Goal: Communication & Community: Answer question/provide support

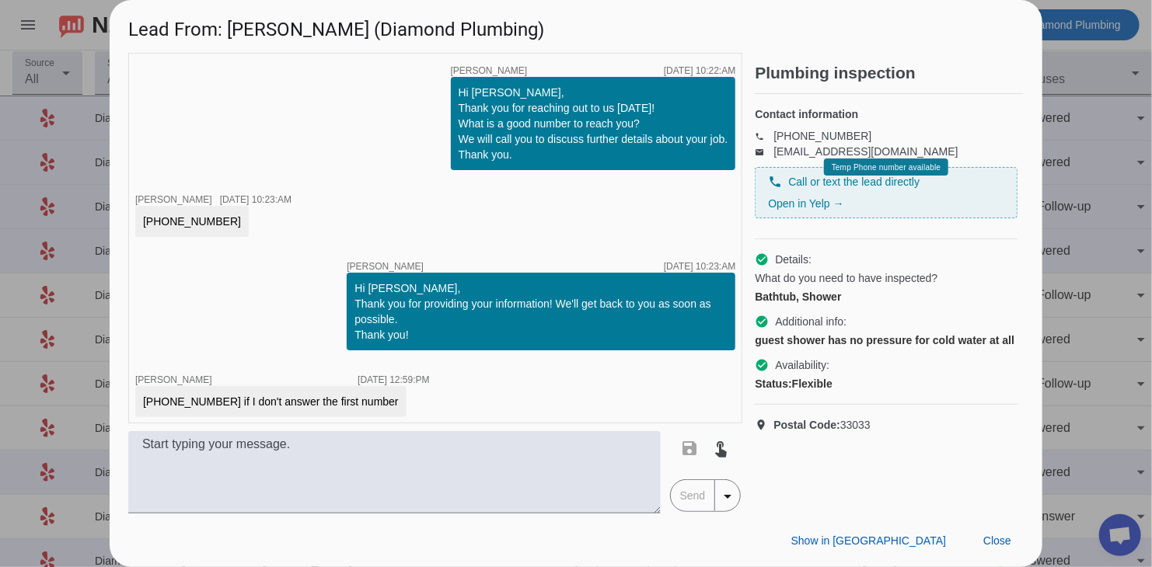
scroll to position [0, 68]
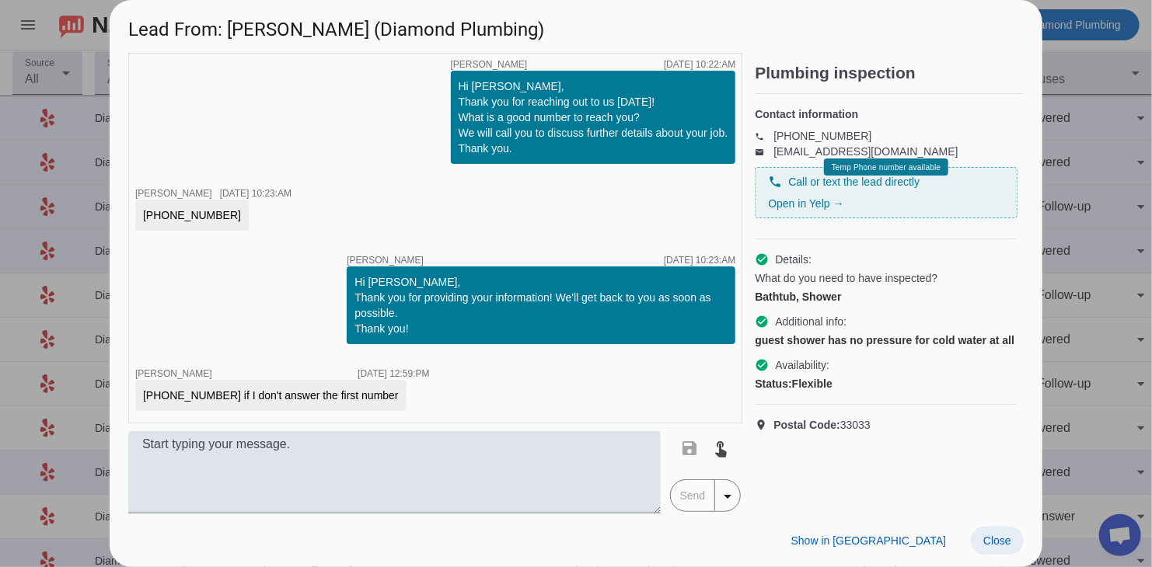
click at [1007, 537] on span "Close" at bounding box center [997, 541] width 28 height 12
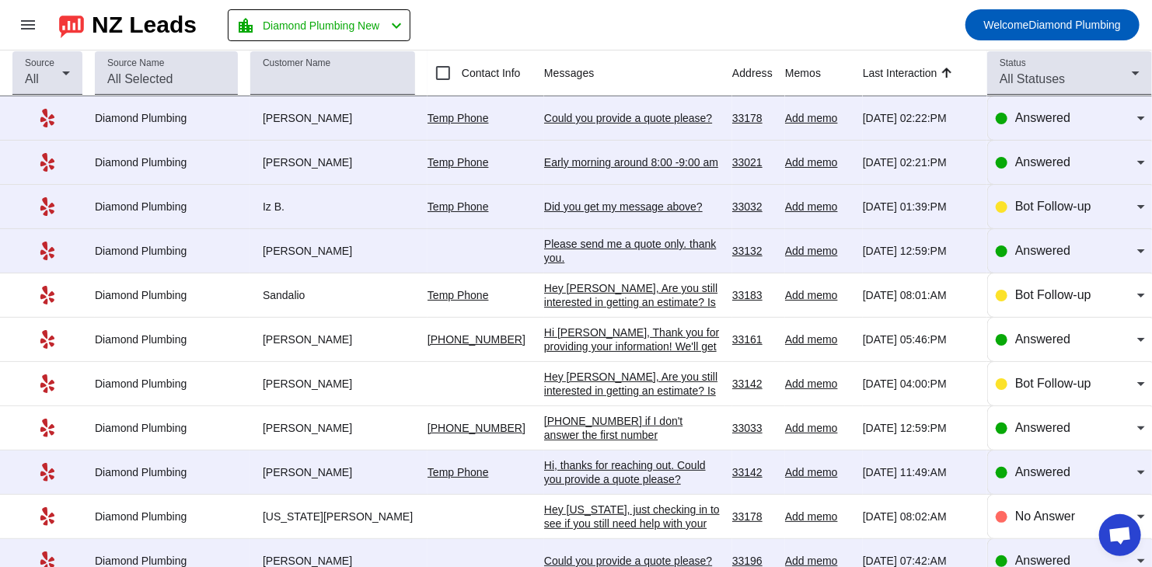
click at [582, 248] on div "Please send me a quote only. thank you." at bounding box center [632, 251] width 176 height 28
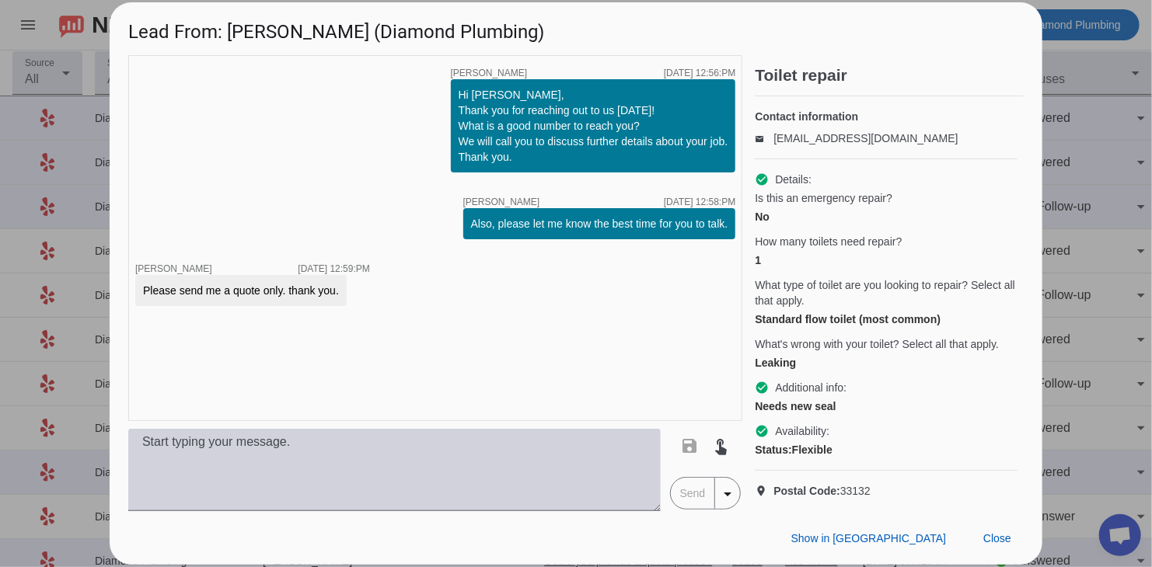
click at [193, 478] on textarea at bounding box center [394, 470] width 532 height 82
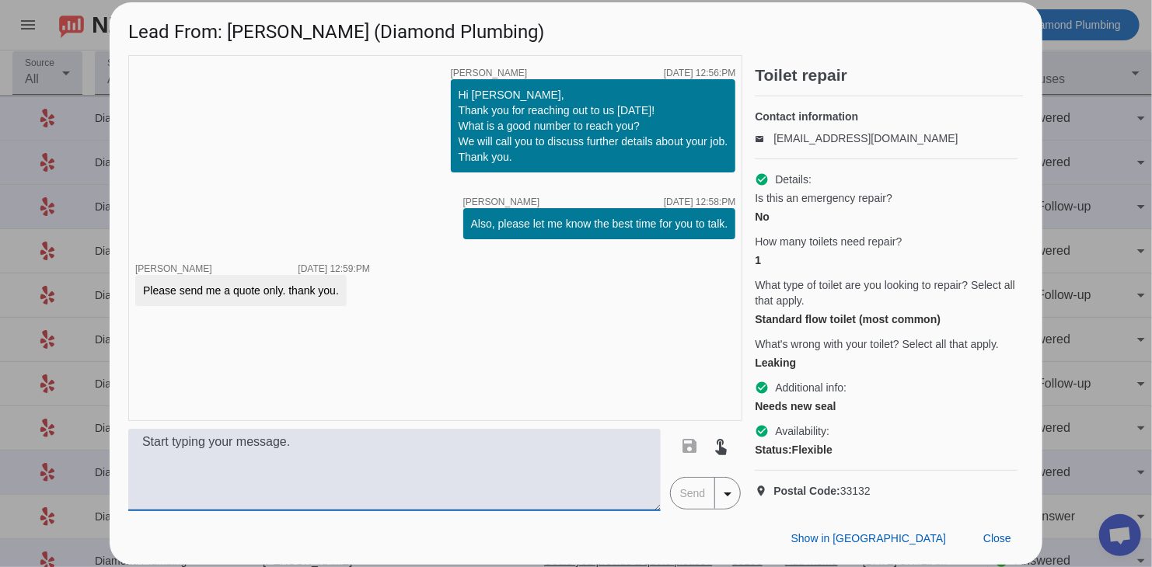
paste textarea "You’ve reached the right place! We’re a locally owned and licensed plumbing com…"
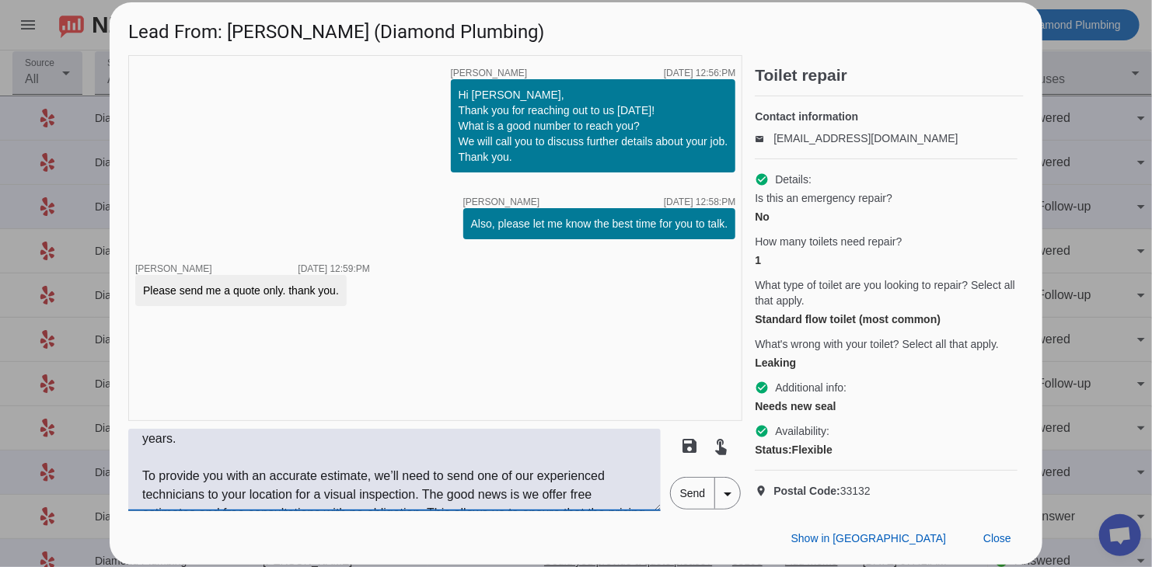
scroll to position [0, 0]
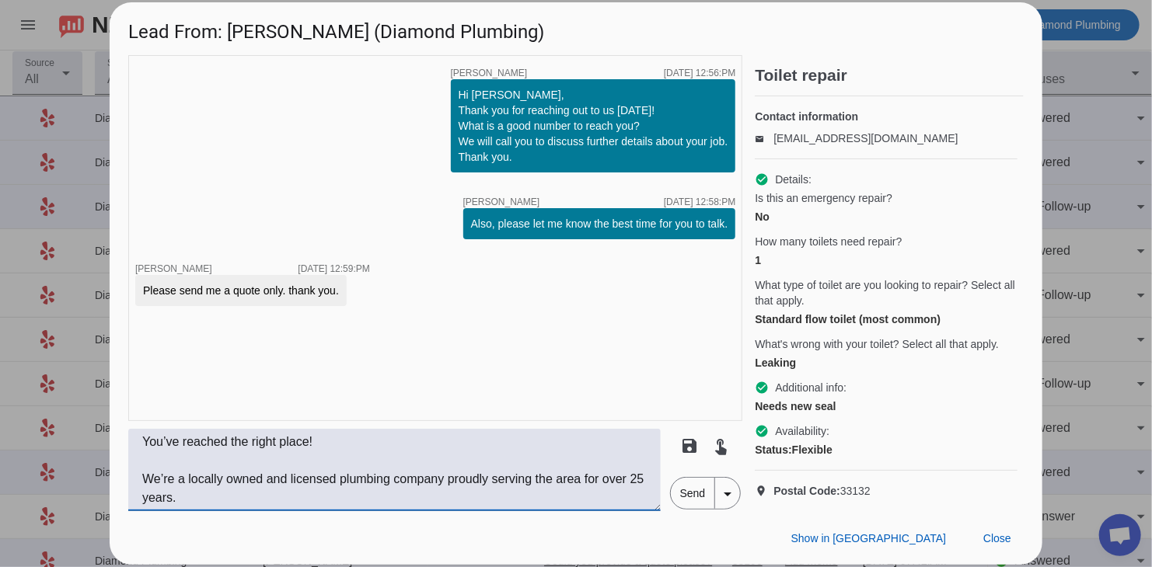
type textarea "You’ve reached the right place! We’re a locally owned and licensed plumbing com…"
click at [685, 501] on span "Send" at bounding box center [693, 493] width 44 height 31
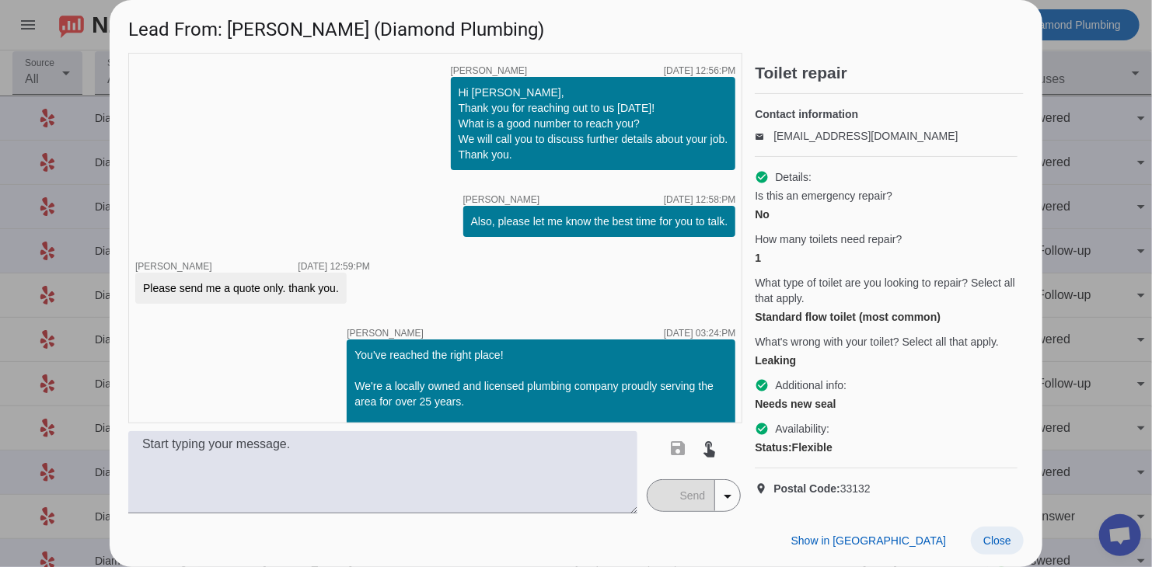
scroll to position [131, 0]
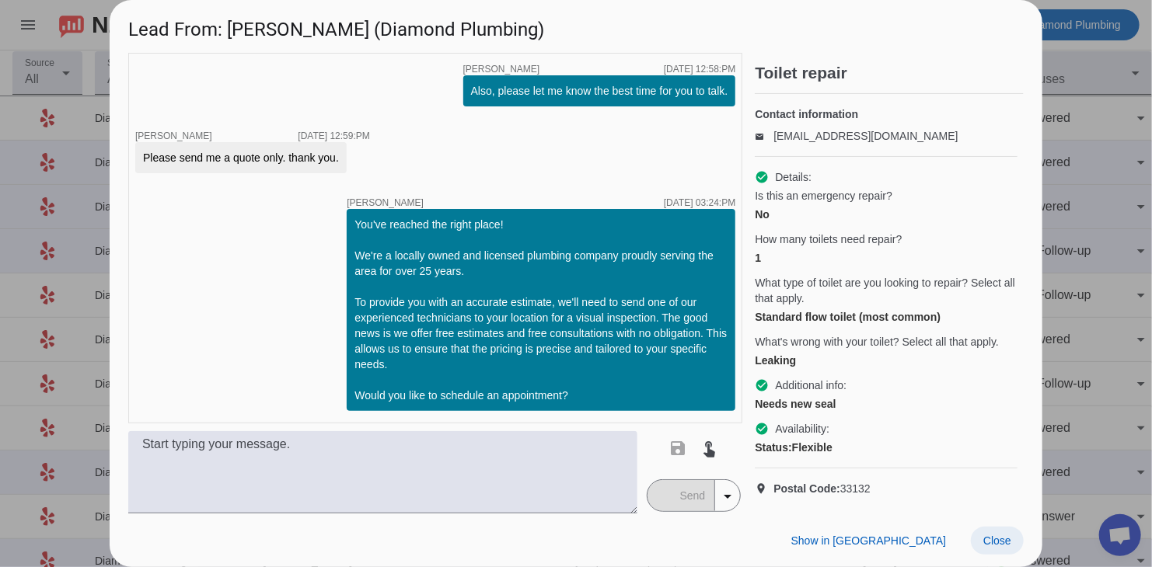
click at [1001, 540] on span "Close" at bounding box center [997, 541] width 28 height 12
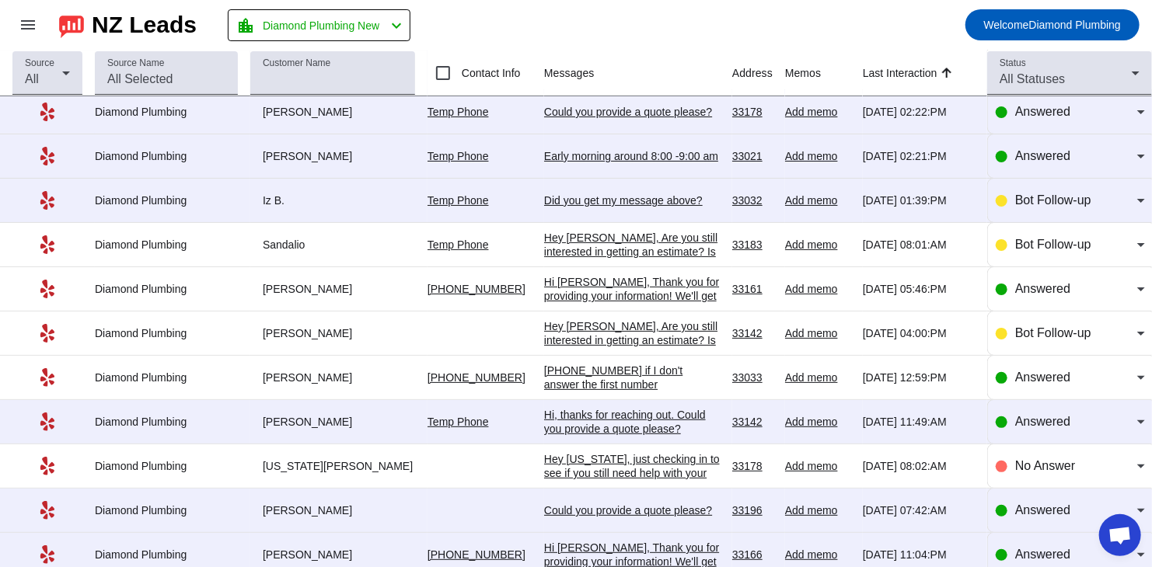
scroll to position [78, 0]
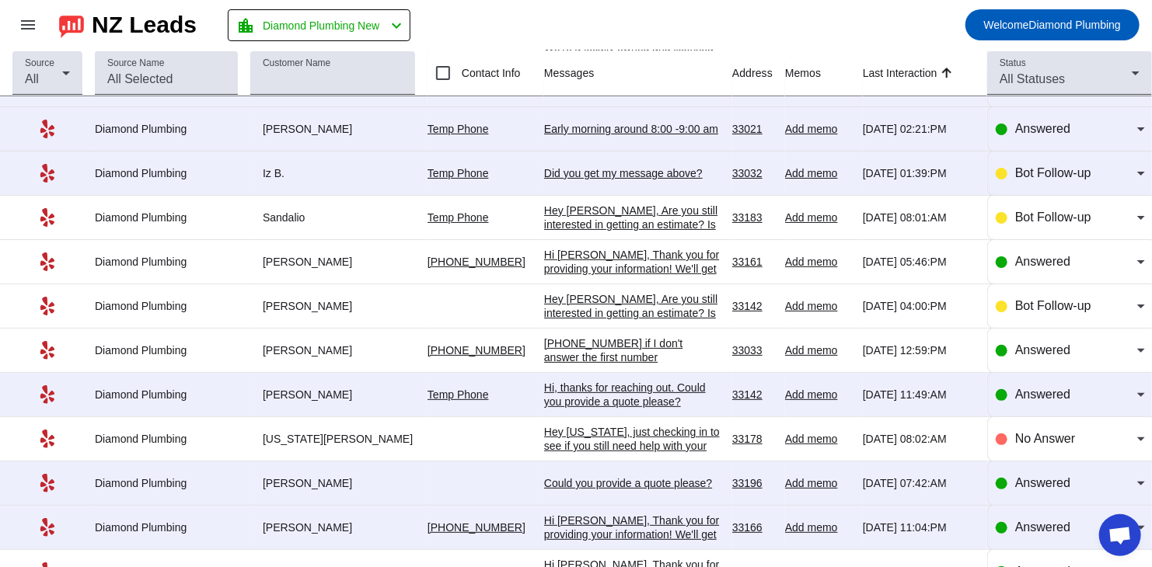
click at [587, 477] on div "Could you provide a quote please?" at bounding box center [632, 483] width 176 height 14
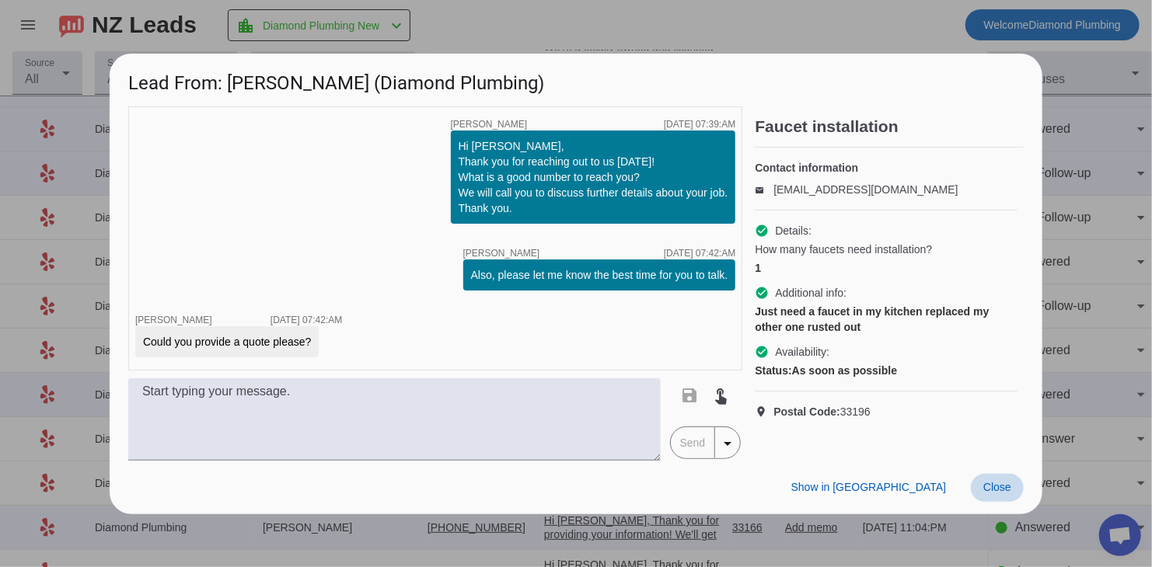
click at [1001, 481] on span "Close" at bounding box center [997, 487] width 28 height 12
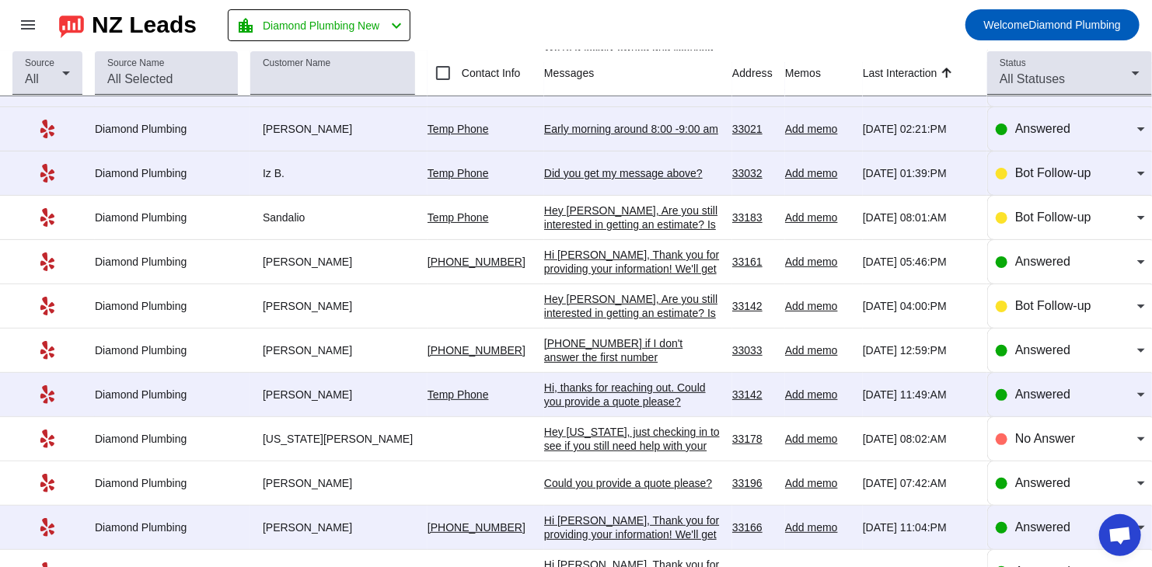
click at [614, 526] on div "Hi [PERSON_NAME], Thank you for providing your information! We'll get back to y…" at bounding box center [632, 542] width 176 height 56
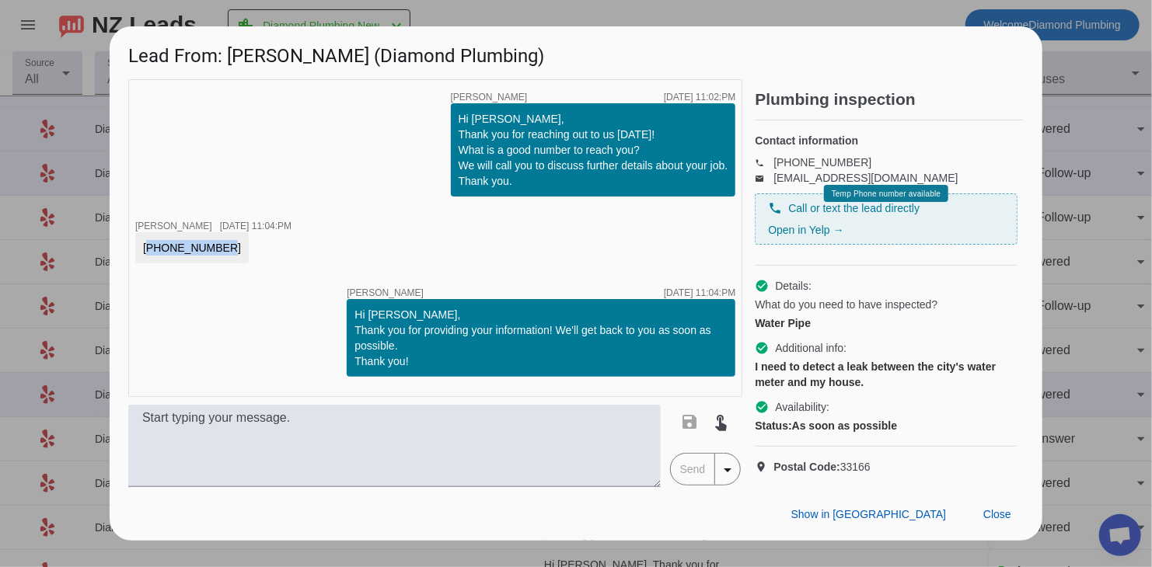
drag, startPoint x: 211, startPoint y: 236, endPoint x: 136, endPoint y: 236, distance: 74.6
click at [136, 236] on div "[PHONE_NUMBER]" at bounding box center [191, 247] width 113 height 31
copy div "[PHONE_NUMBER]"
click at [1075, 236] on div at bounding box center [576, 283] width 1152 height 567
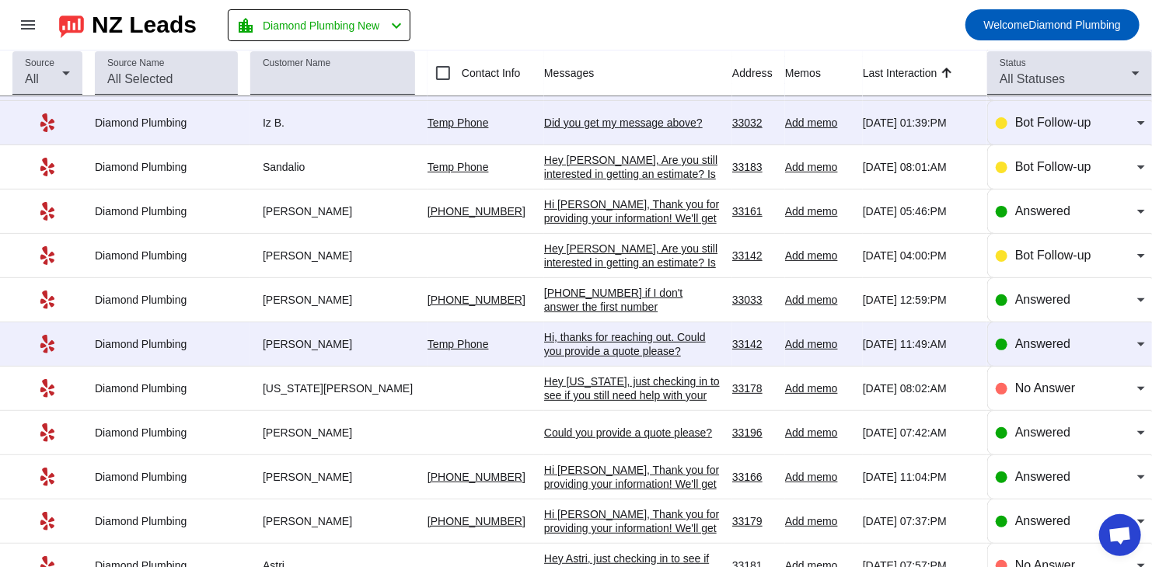
scroll to position [155, 0]
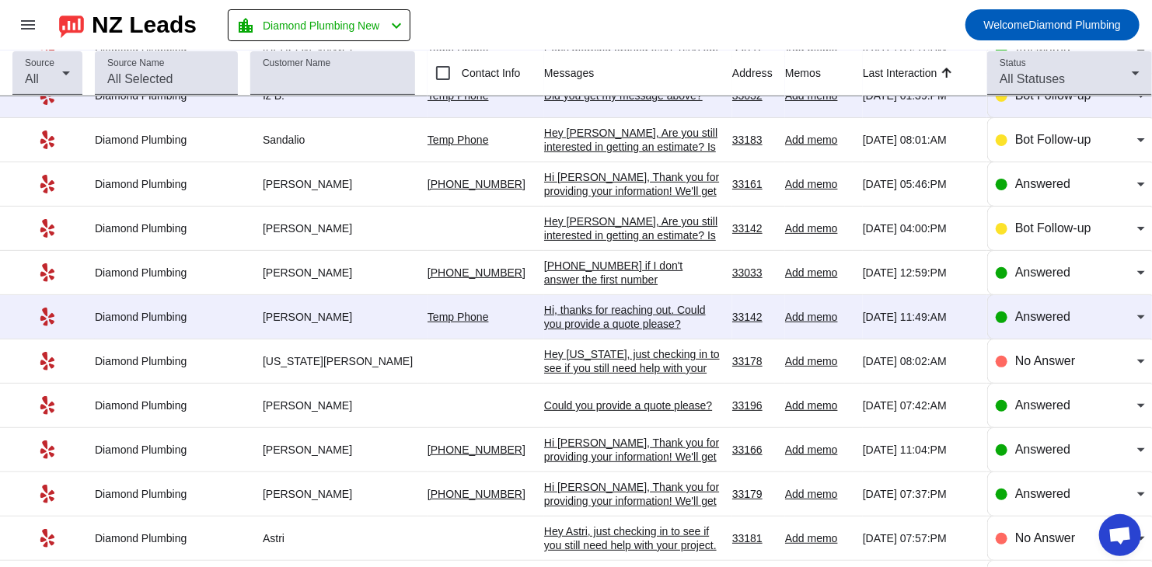
click at [596, 314] on div "Hi, thanks for reaching out. Could you provide a quote please?" at bounding box center [632, 317] width 176 height 28
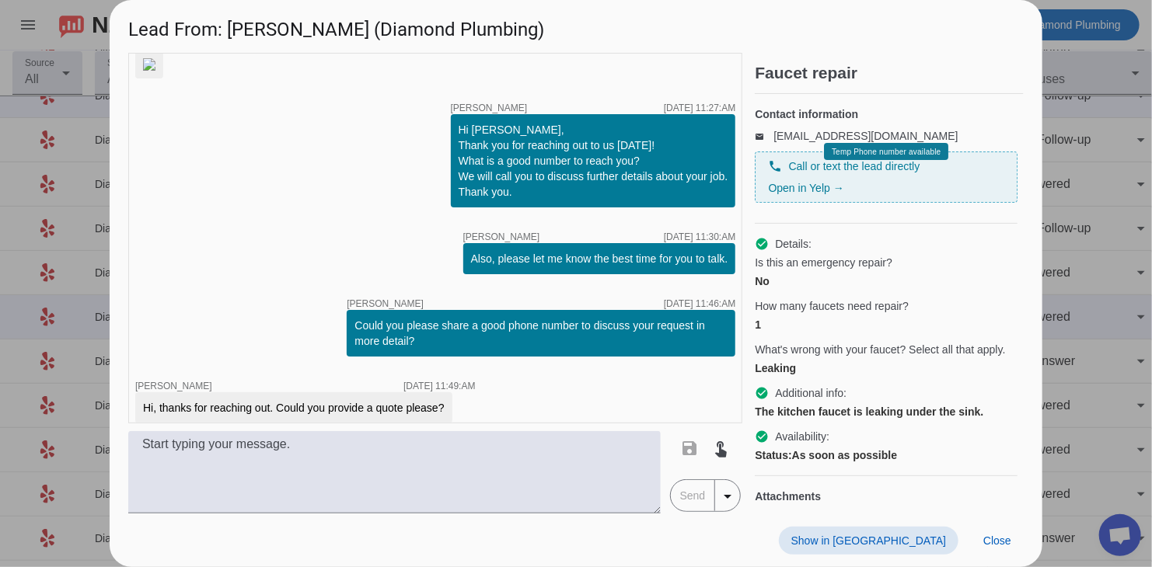
scroll to position [151, 0]
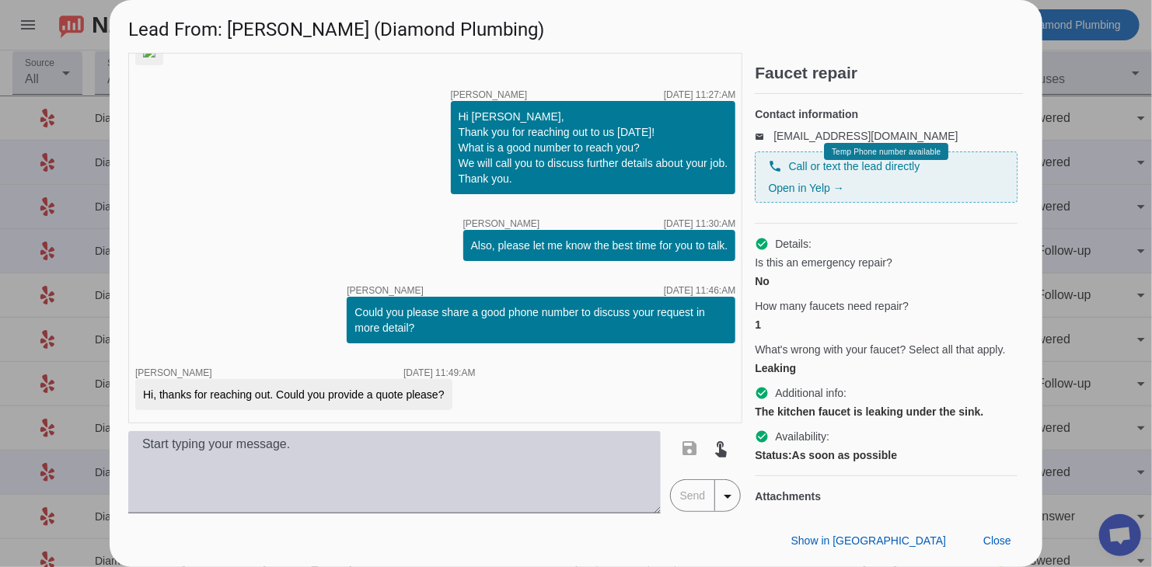
click at [278, 480] on textarea at bounding box center [394, 472] width 532 height 82
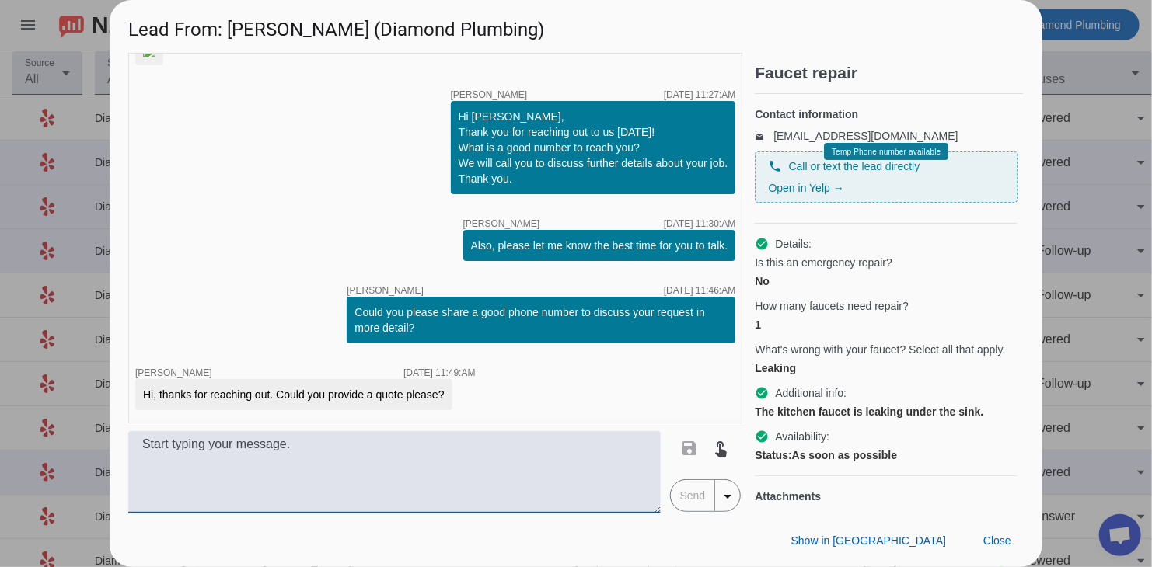
paste textarea "You’ve reached the right place! We’re a locally owned and licensed plumbing com…"
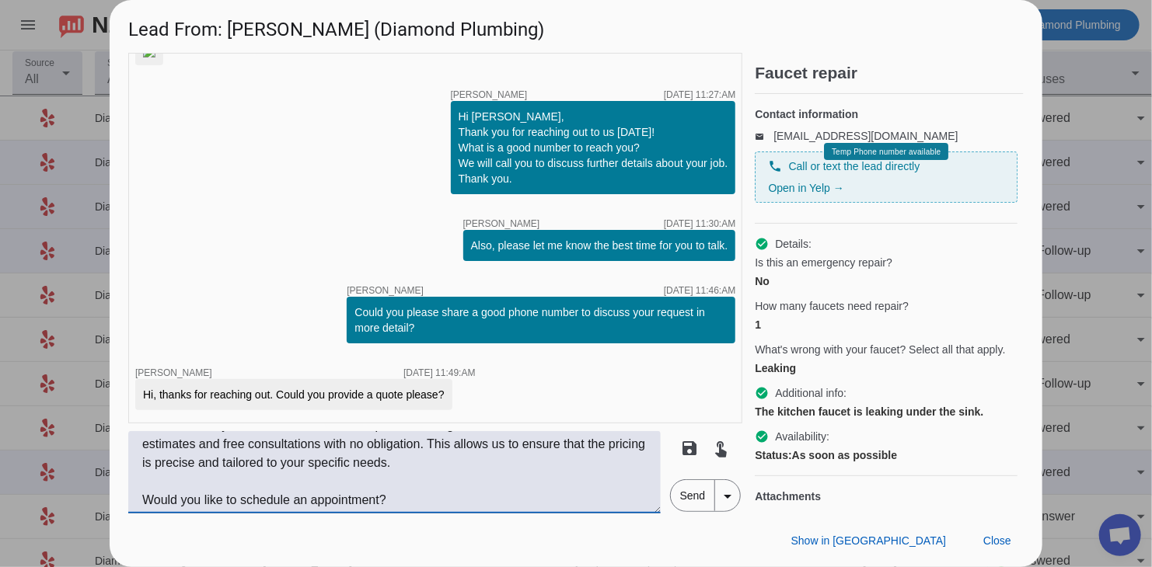
scroll to position [0, 0]
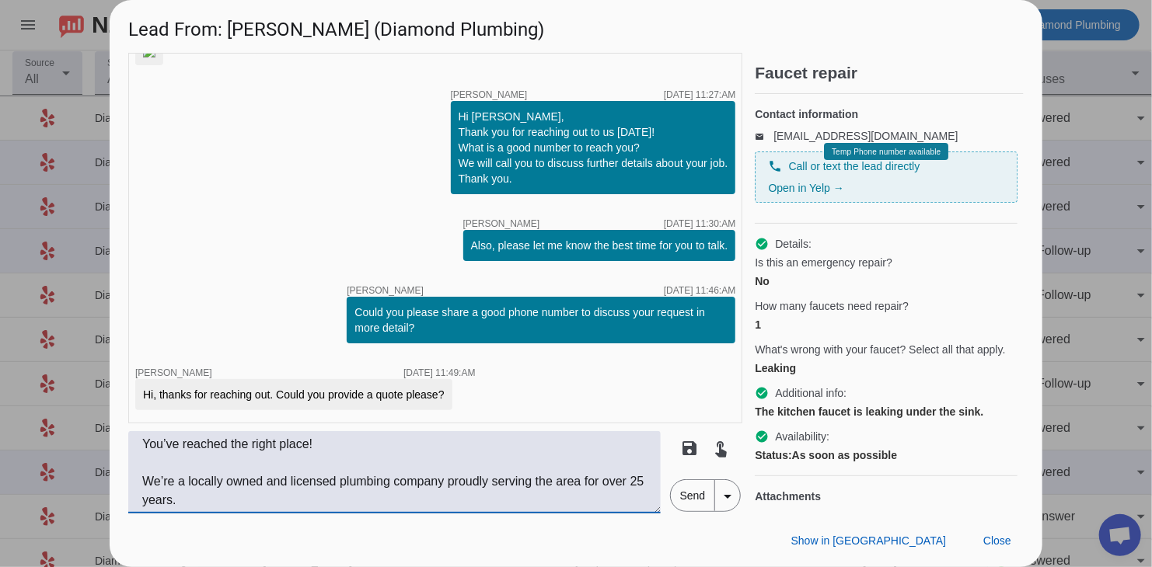
type textarea "You’ve reached the right place! We’re a locally owned and licensed plumbing com…"
